Goal: Task Accomplishment & Management: Use online tool/utility

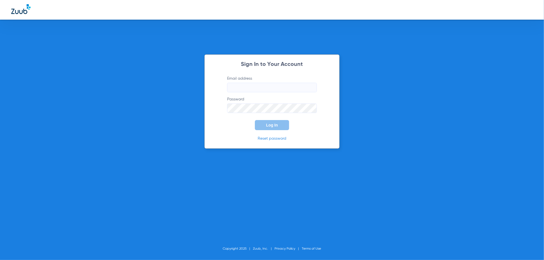
type input "[EMAIL_ADDRESS][DOMAIN_NAME]"
click at [272, 128] on button "Log In" at bounding box center [272, 125] width 34 height 10
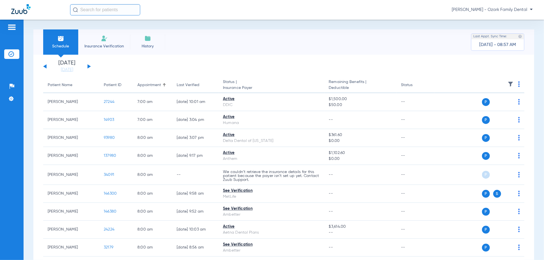
click at [89, 66] on button at bounding box center [89, 66] width 3 height 4
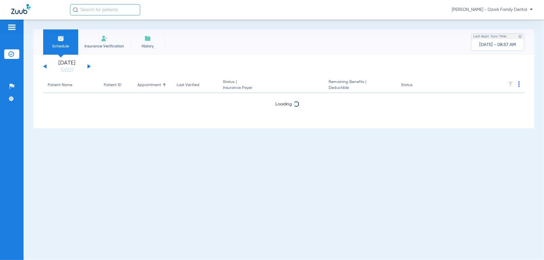
click at [89, 66] on button at bounding box center [89, 66] width 3 height 4
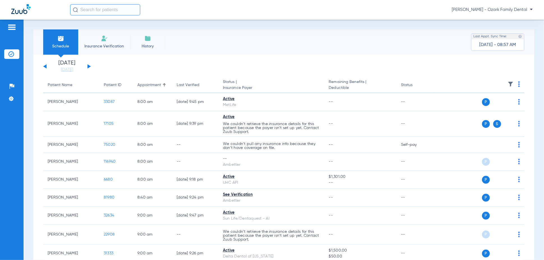
click at [518, 85] on img at bounding box center [519, 84] width 2 height 6
click at [483, 106] on span "Verify All" at bounding box center [492, 107] width 35 height 4
